Goal: Task Accomplishment & Management: Manage account settings

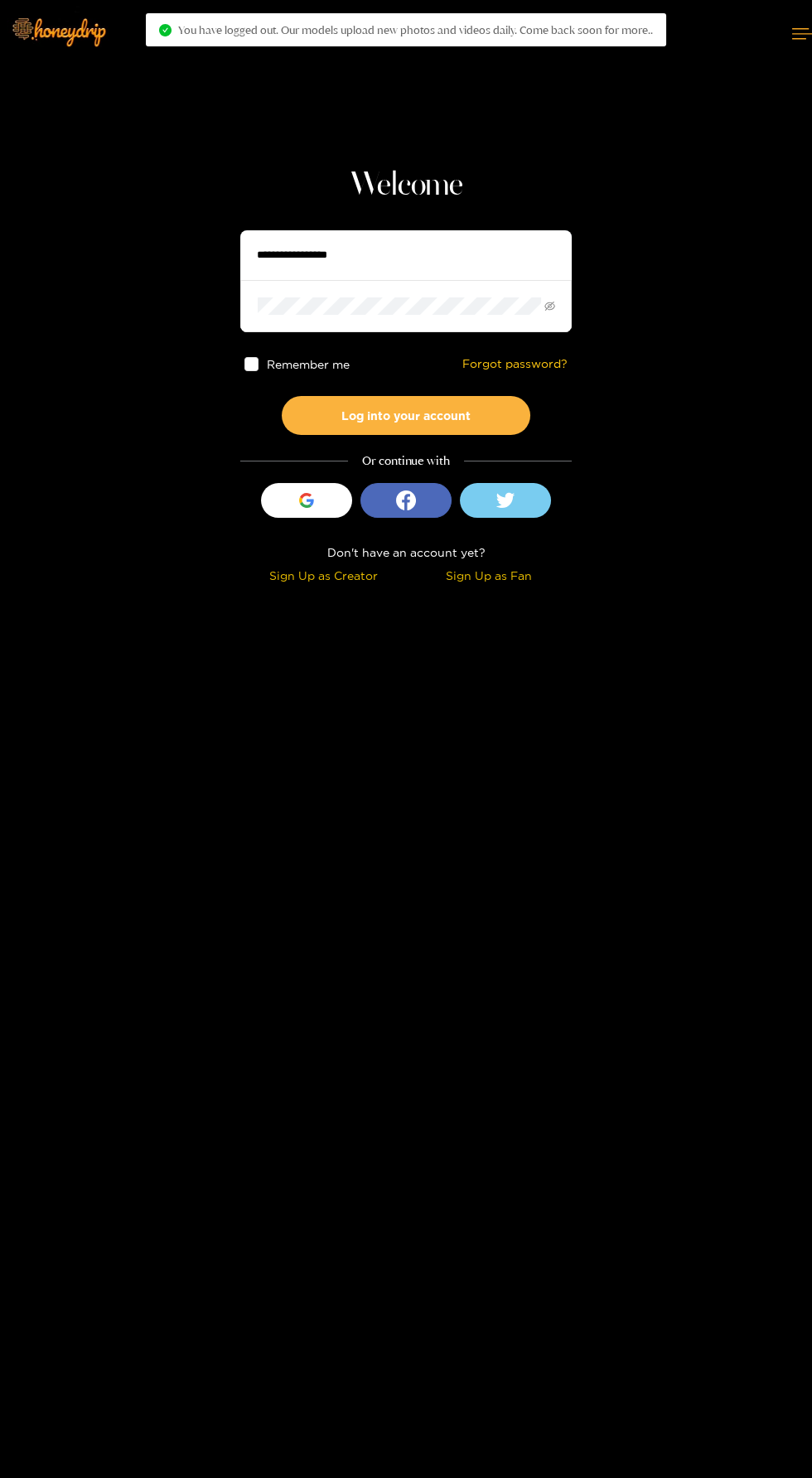
click at [463, 255] on input "text" at bounding box center [405, 254] width 331 height 49
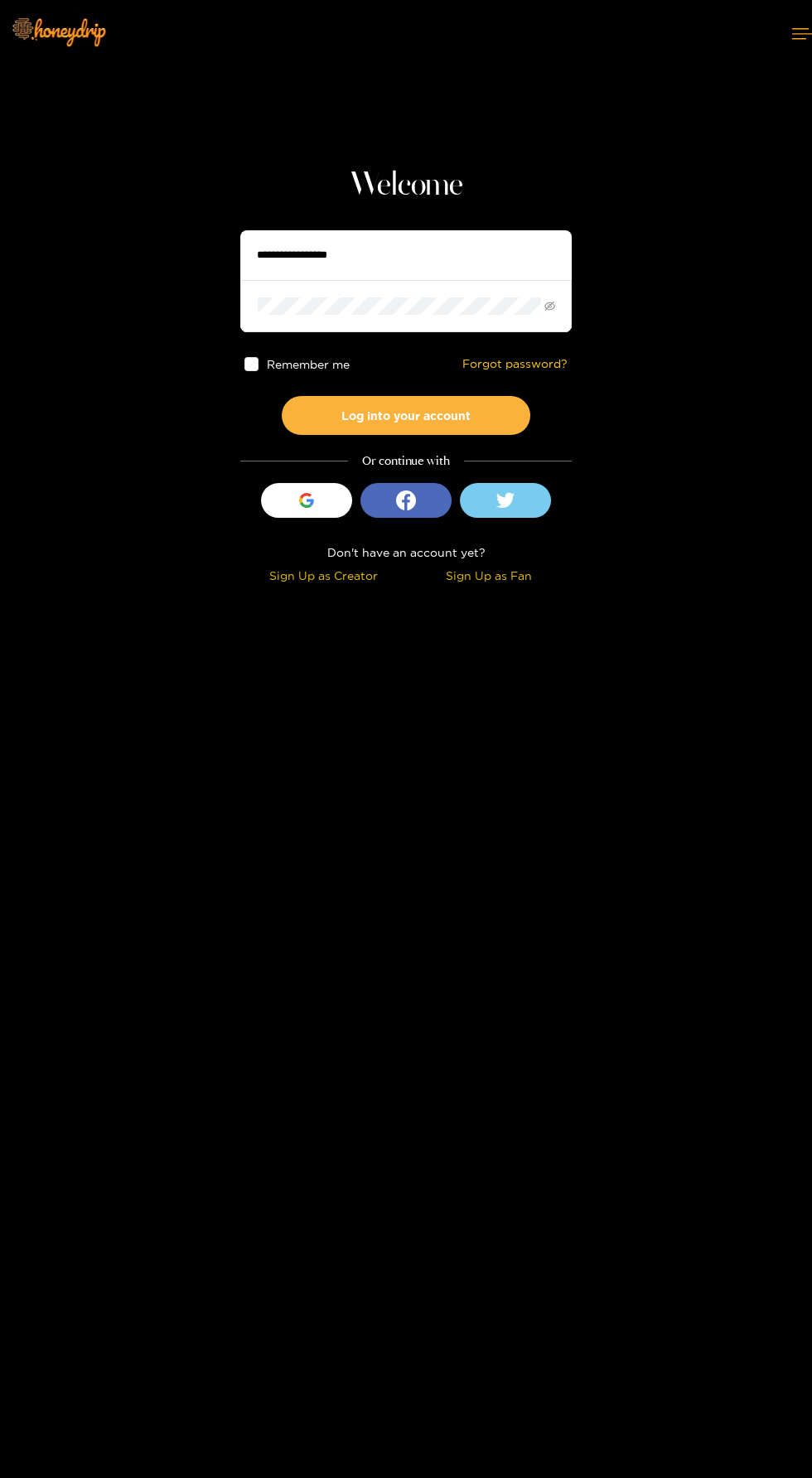
type input "****"
click at [282, 396] on button "Log into your account" at bounding box center [406, 415] width 249 height 39
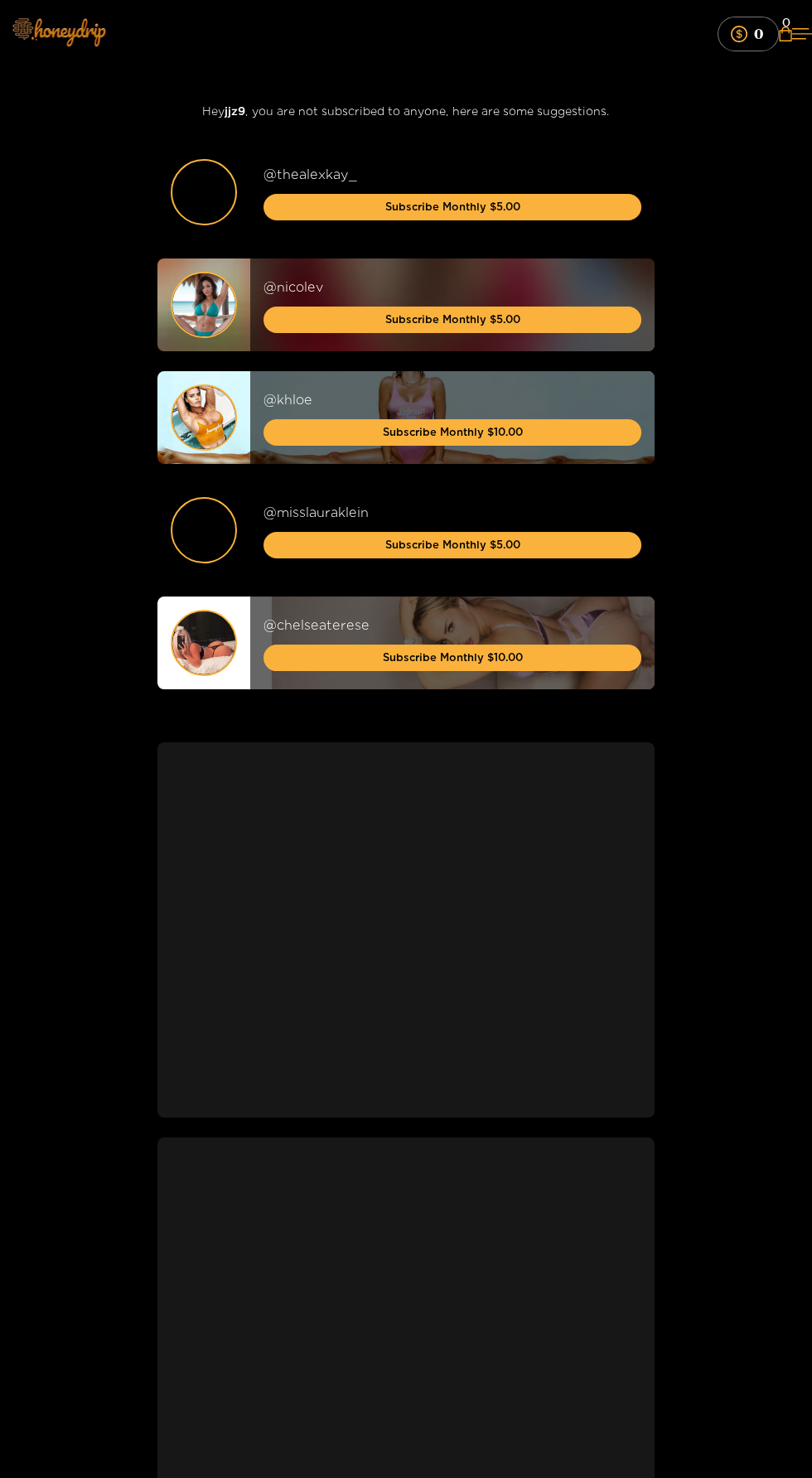
click at [77, 38] on img at bounding box center [57, 31] width 116 height 69
